Goal: Transaction & Acquisition: Download file/media

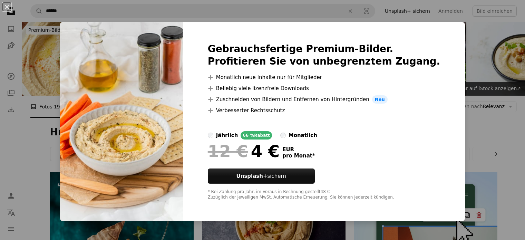
scroll to position [370, 0]
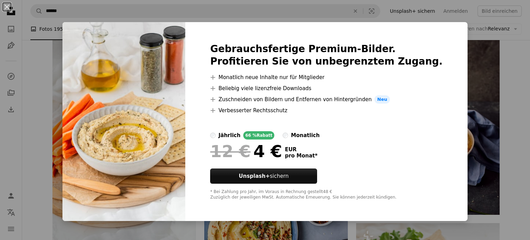
click at [349, 16] on div "An X shape Gebrauchsfertige Premium-Bilder. Profitieren Sie von unbegrenztem Zu…" at bounding box center [265, 120] width 530 height 240
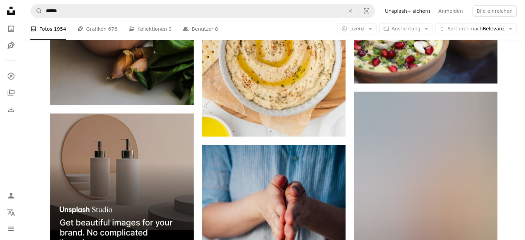
scroll to position [1451, 0]
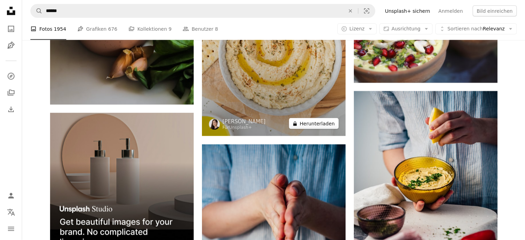
click at [320, 118] on button "A lock Herunterladen" at bounding box center [313, 123] width 49 height 11
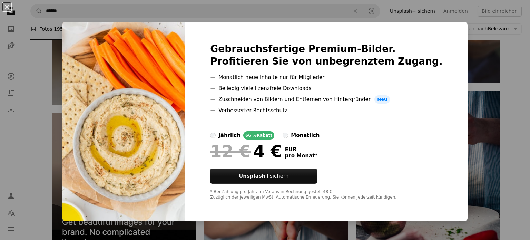
click at [479, 69] on div "An X shape Gebrauchsfertige Premium-Bilder. Profitieren Sie von unbegrenztem Zu…" at bounding box center [265, 120] width 530 height 240
